Goal: Task Accomplishment & Management: Manage account settings

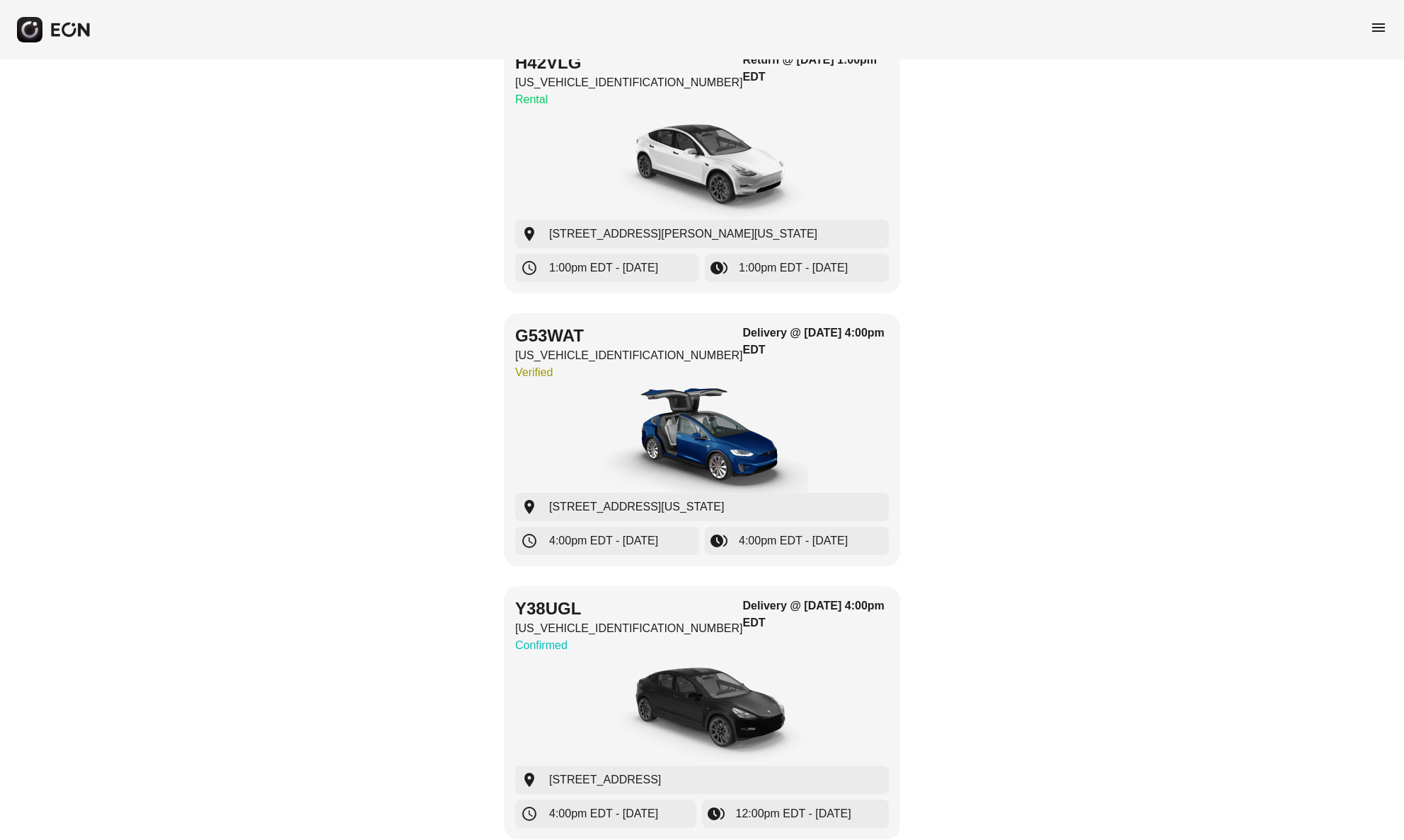
scroll to position [1449, 0]
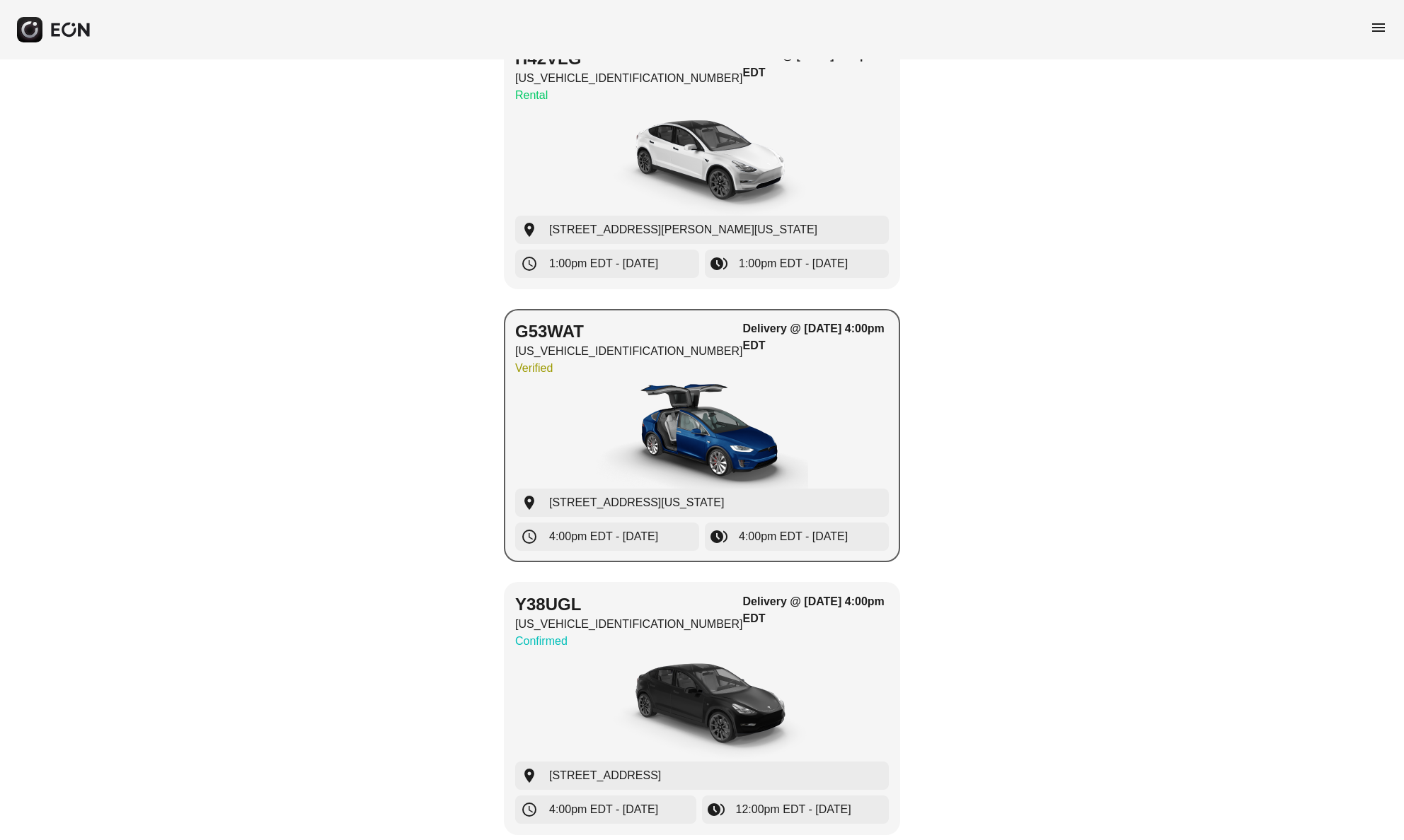
click at [782, 383] on img "button" at bounding box center [702, 436] width 212 height 106
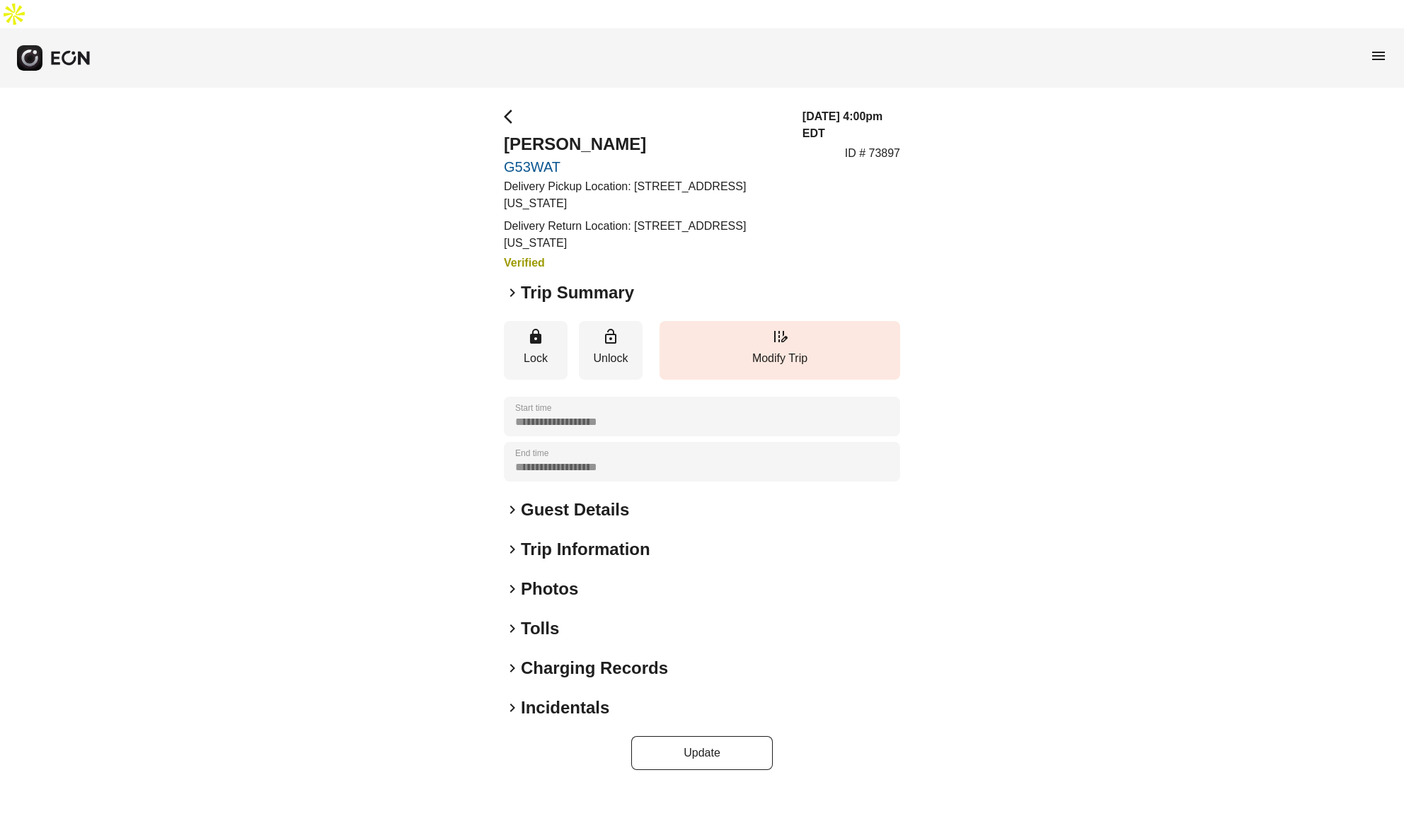
click at [1378, 47] on span "menu" at bounding box center [1379, 56] width 17 height 17
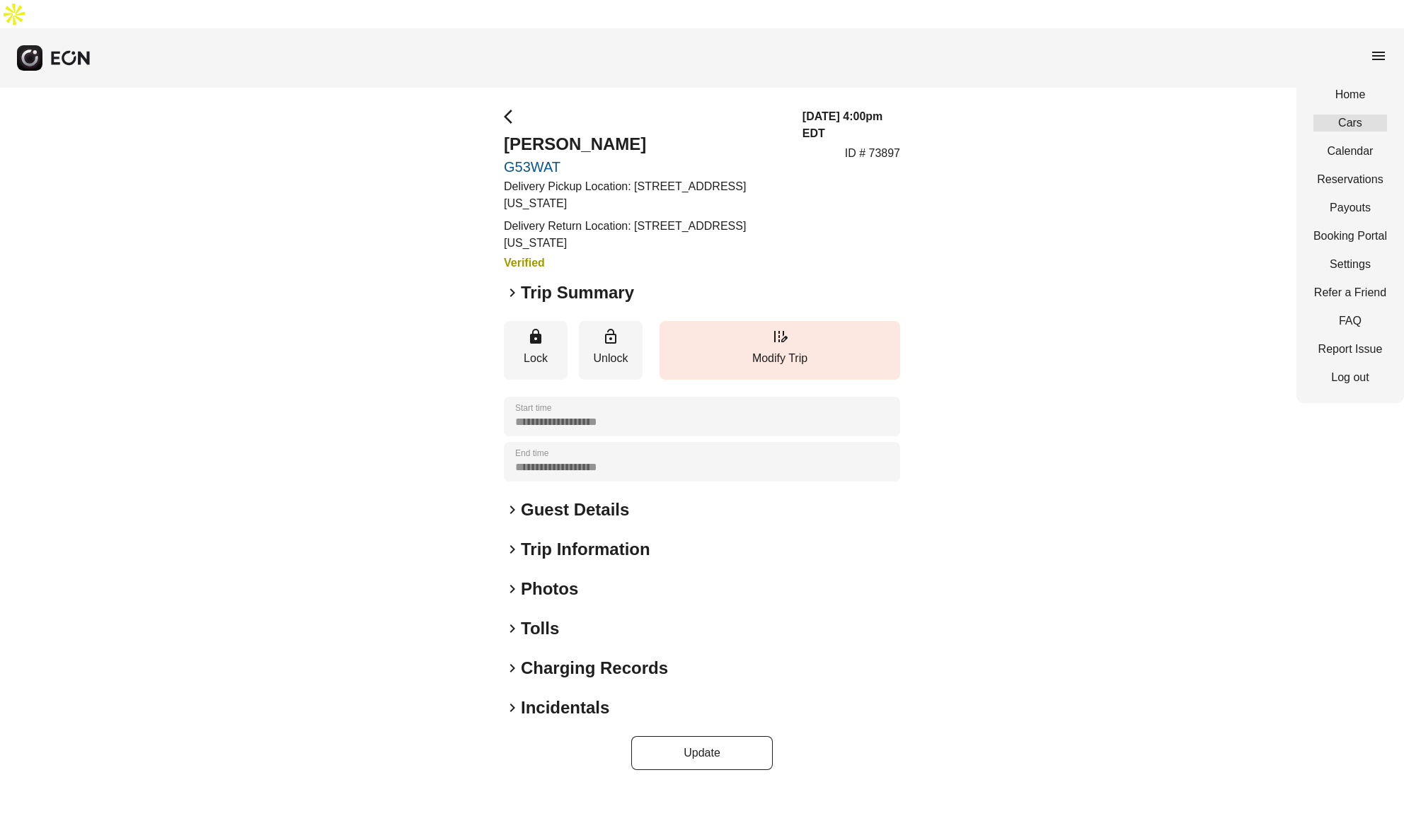
click at [1352, 115] on link "Cars" at bounding box center [1350, 123] width 74 height 17
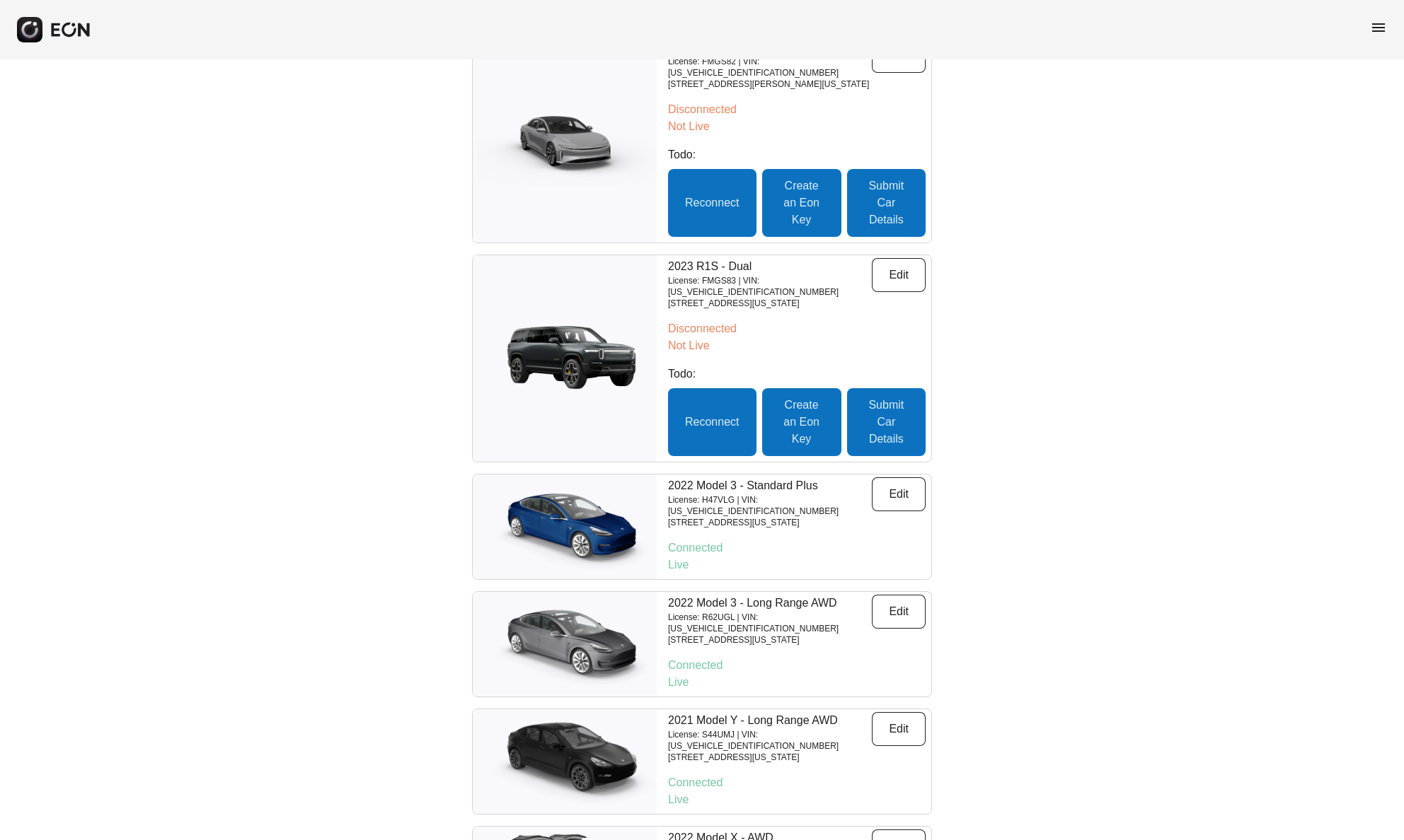
scroll to position [5042, 0]
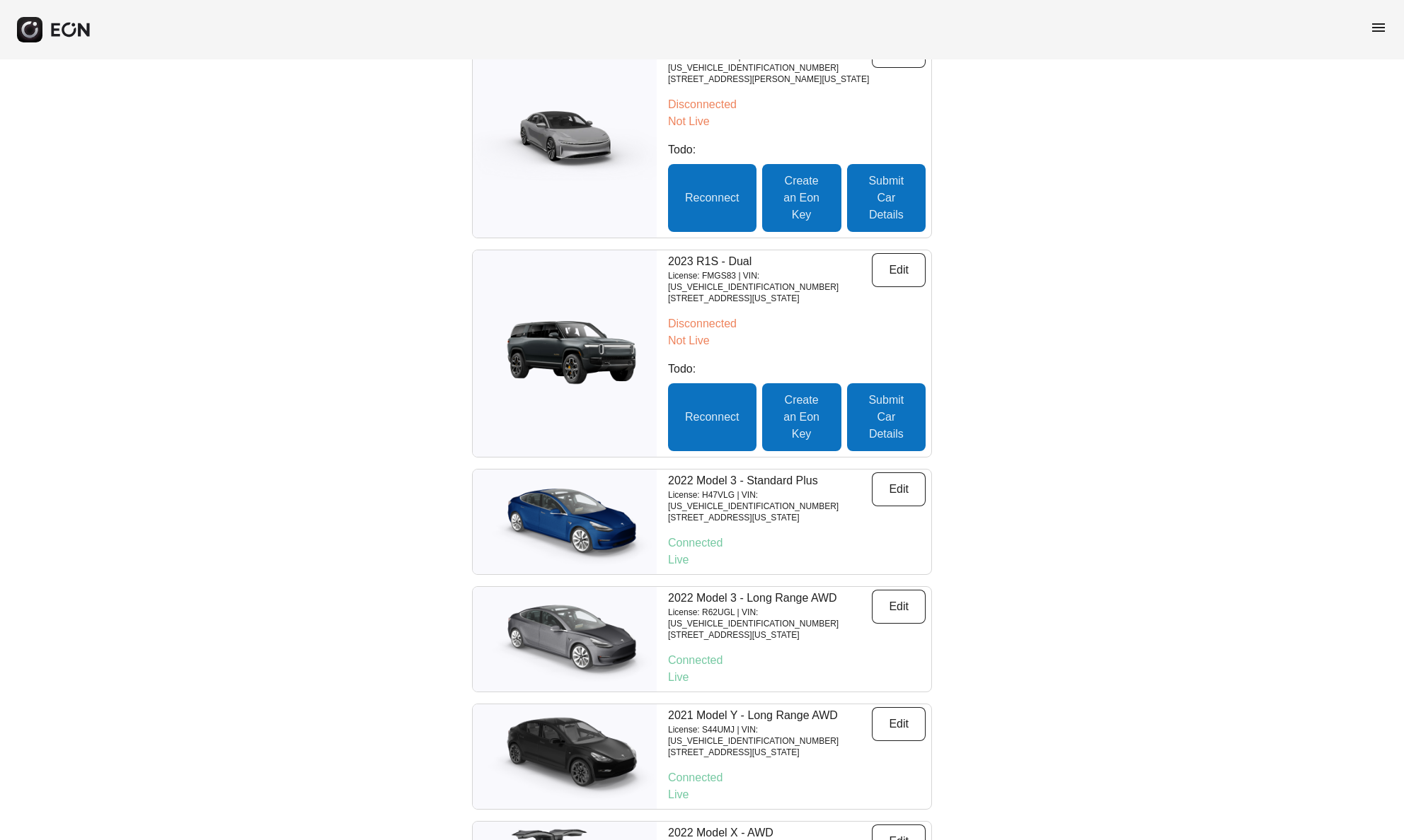
click at [817, 839] on p "License: FIEE57 | VIN: [US_VEHICLE_IDENTIFICATION_NUMBER]" at bounding box center [770, 853] width 204 height 23
click at [893, 824] on button "Edit" at bounding box center [899, 841] width 54 height 34
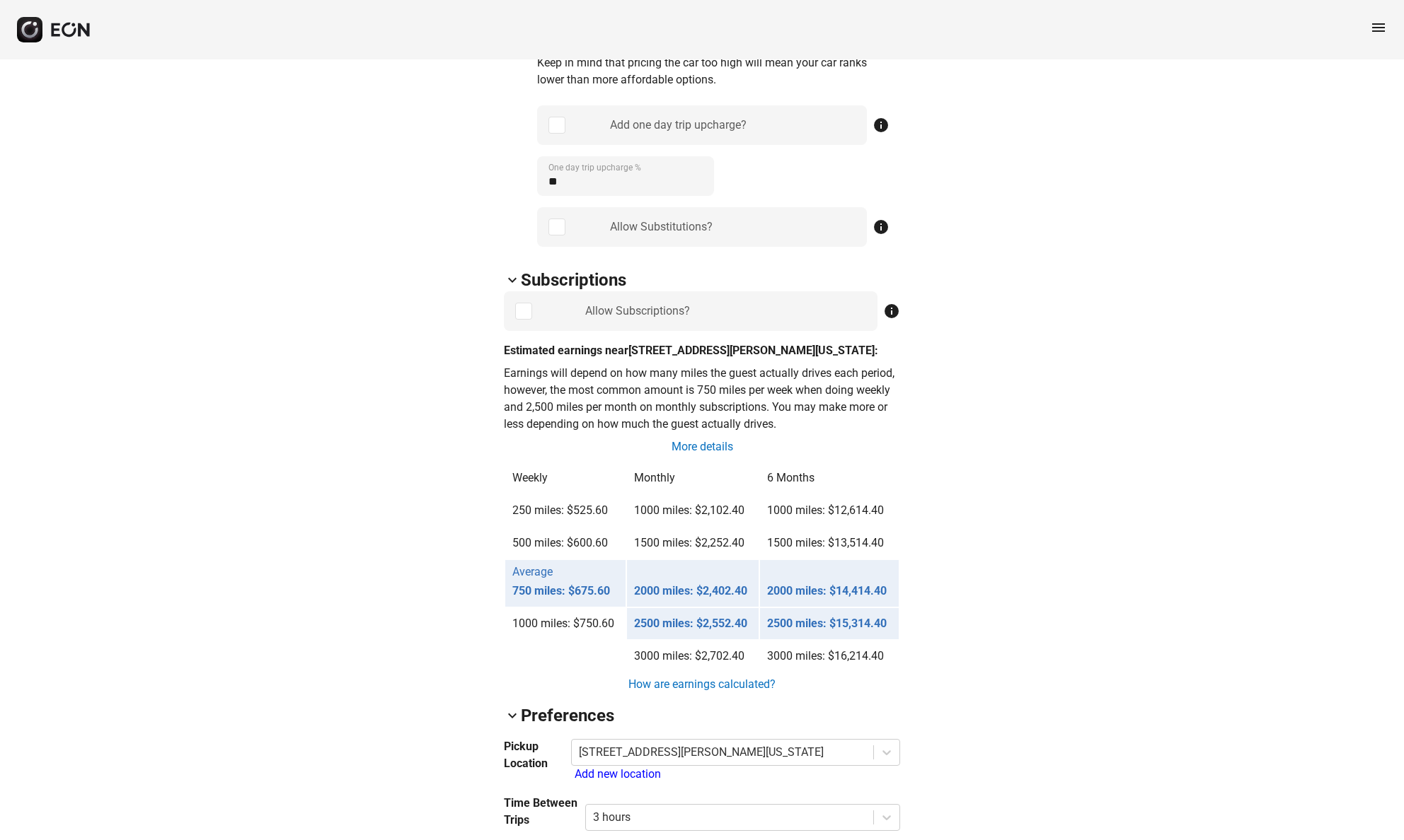
scroll to position [876, 0]
